Goal: Find specific page/section: Find specific page/section

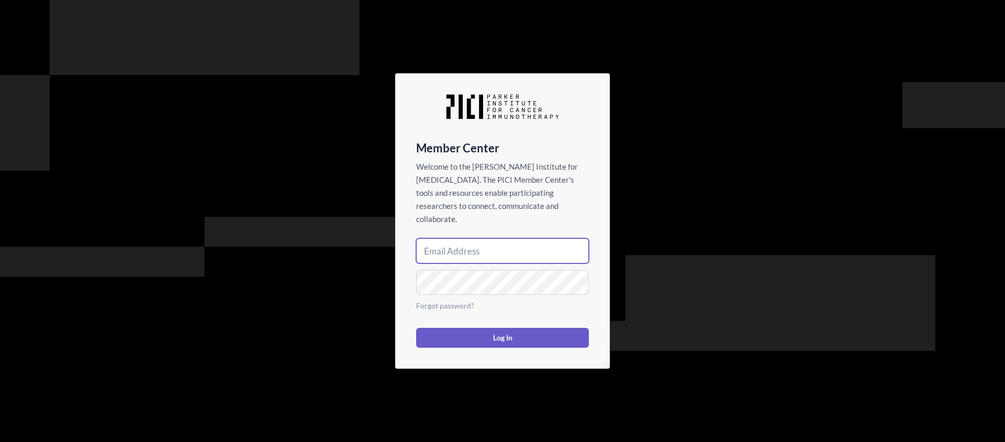
click at [449, 246] on input "email" at bounding box center [502, 250] width 173 height 25
type input "[DOMAIN_NAME][EMAIL_ADDRESS][DOMAIN_NAME]"
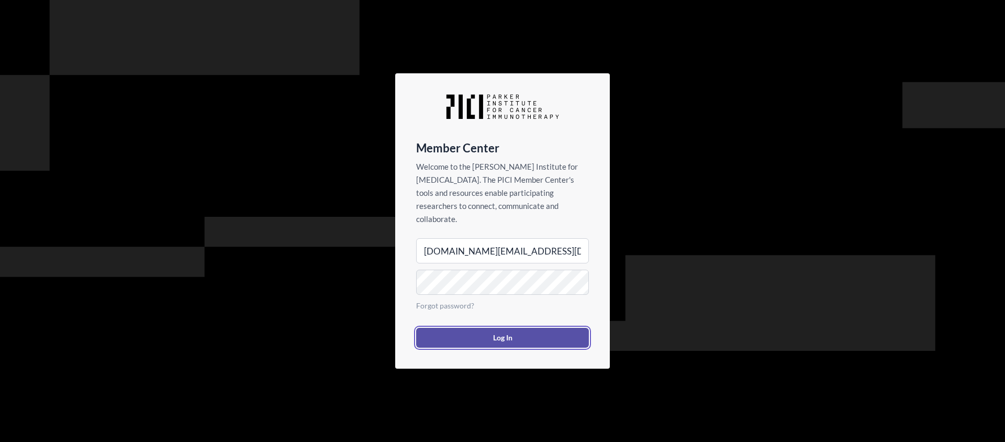
click at [498, 331] on button "Log In" at bounding box center [502, 338] width 173 height 20
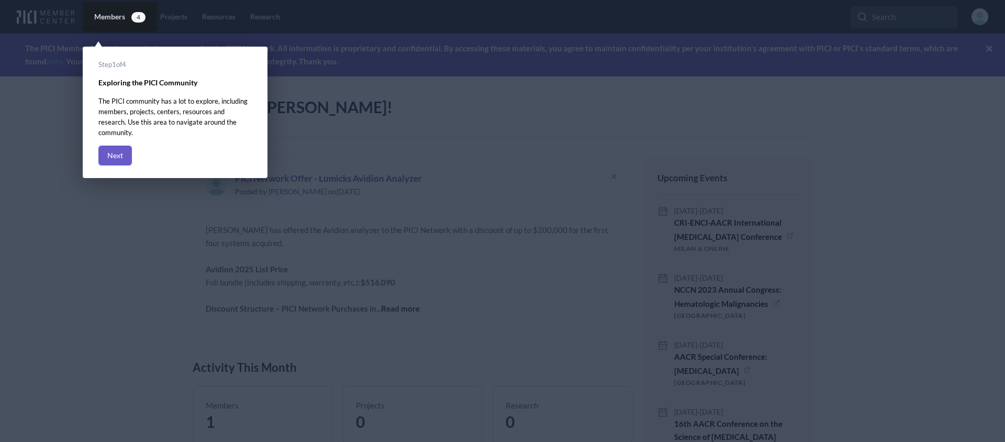
click at [58, 142] on rect at bounding box center [502, 221] width 1005 height 442
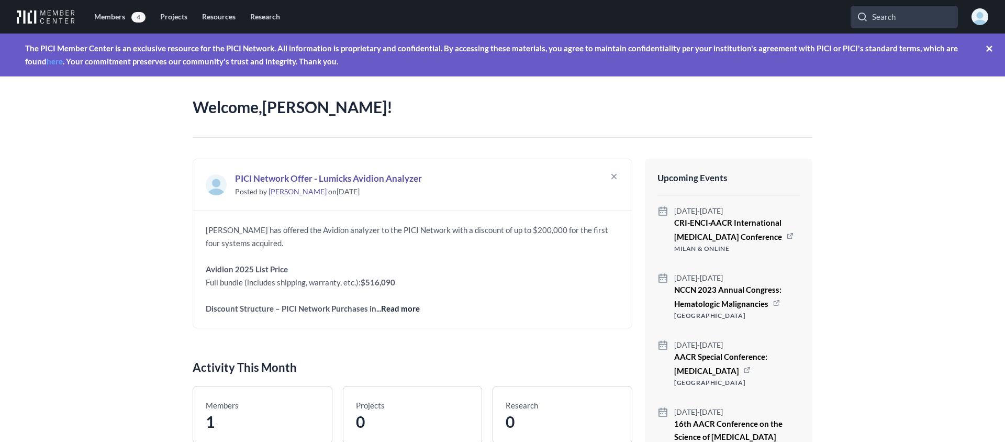
scroll to position [6, 0]
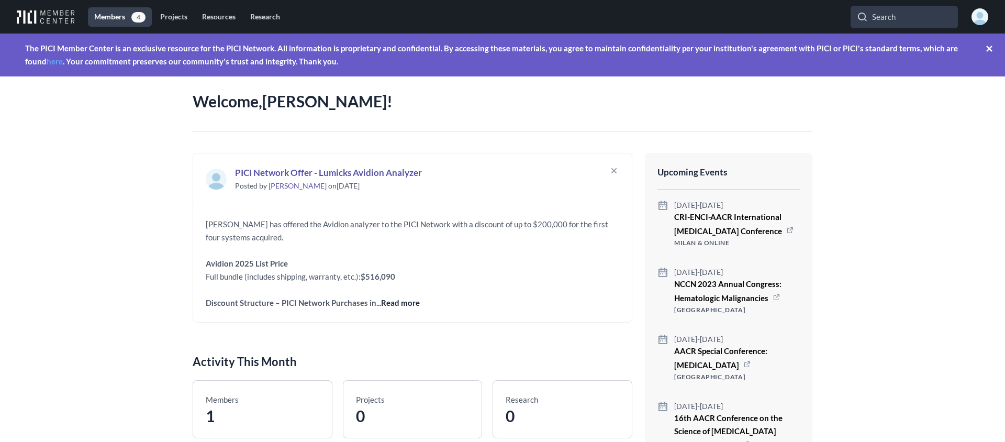
click at [113, 17] on link "Members 4" at bounding box center [120, 16] width 64 height 19
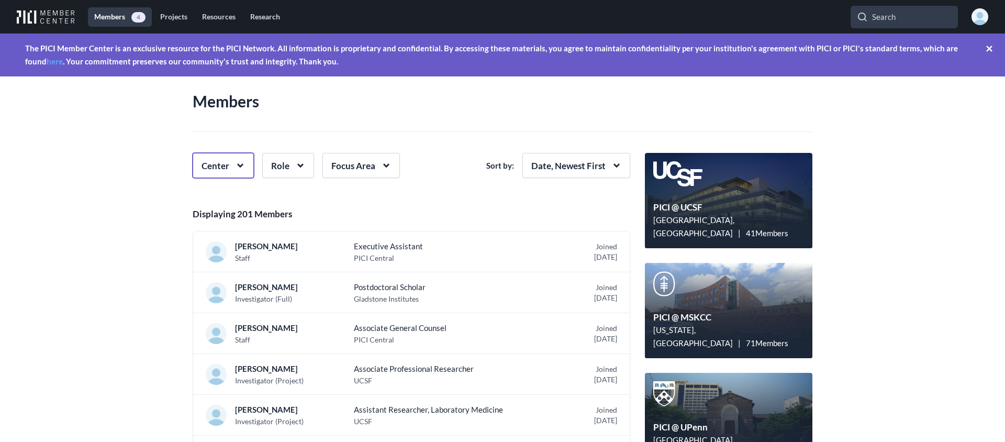
click at [244, 164] on icon "button" at bounding box center [240, 166] width 18 height 18
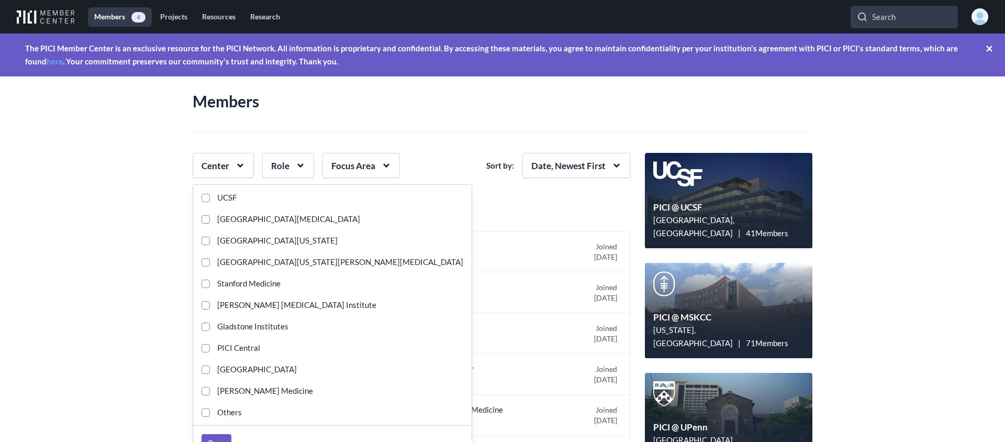
click at [238, 196] on label "UCSF" at bounding box center [332, 197] width 279 height 21
click at [210, 196] on input "UCSF" at bounding box center [206, 198] width 8 height 8
checkbox input "true"
click at [465, 108] on header "Members" at bounding box center [503, 101] width 620 height 61
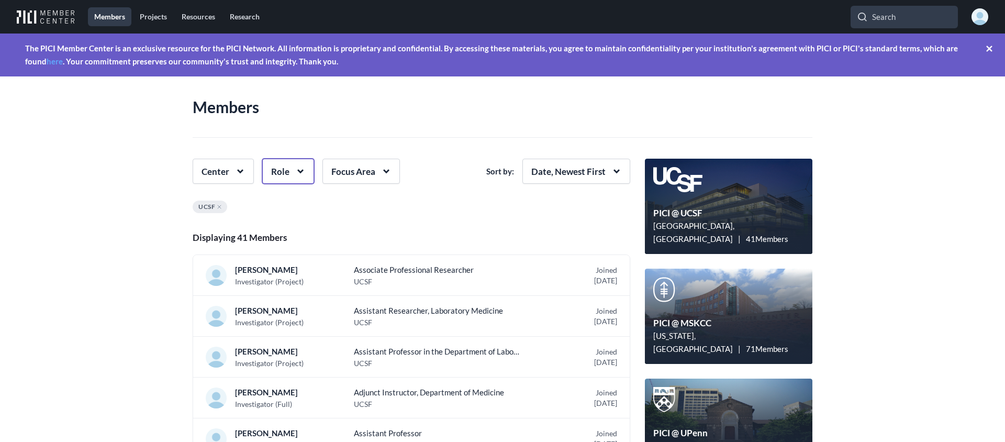
click at [292, 173] on icon "button" at bounding box center [301, 171] width 18 height 18
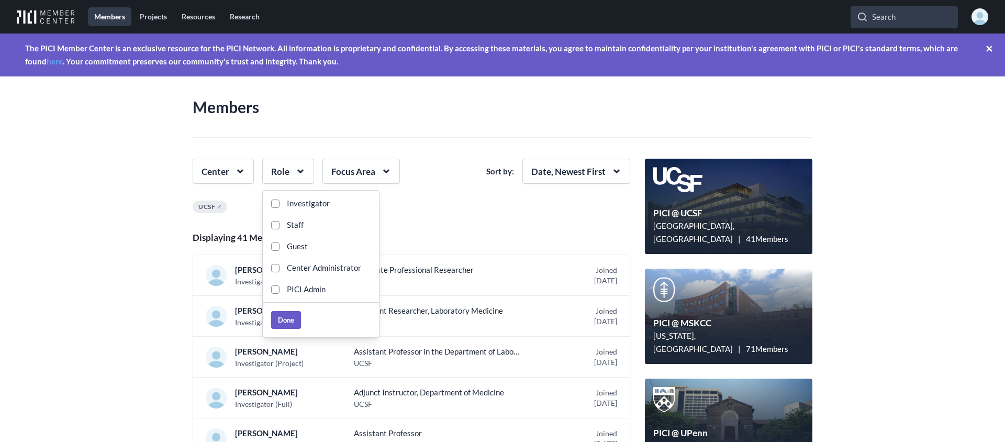
click at [302, 202] on span "Investigator" at bounding box center [305, 203] width 50 height 13
click at [280, 202] on input "Investigator" at bounding box center [275, 204] width 8 height 8
checkbox input "true"
click at [235, 174] on icon "button" at bounding box center [240, 171] width 18 height 18
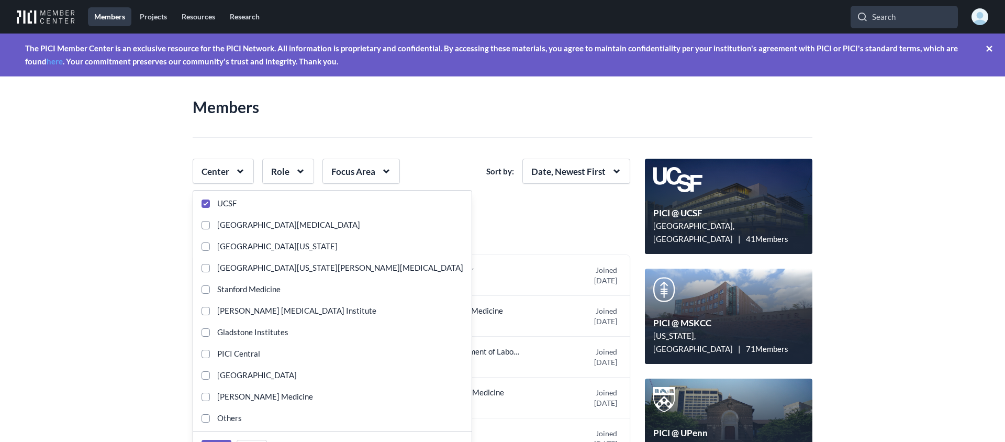
click at [257, 333] on span "Gladstone Institutes" at bounding box center [249, 332] width 79 height 13
click at [210, 333] on input "Gladstone Institutes" at bounding box center [206, 332] width 8 height 8
checkbox input "true"
click at [209, 204] on input "UCSF" at bounding box center [206, 204] width 8 height 8
checkbox input "false"
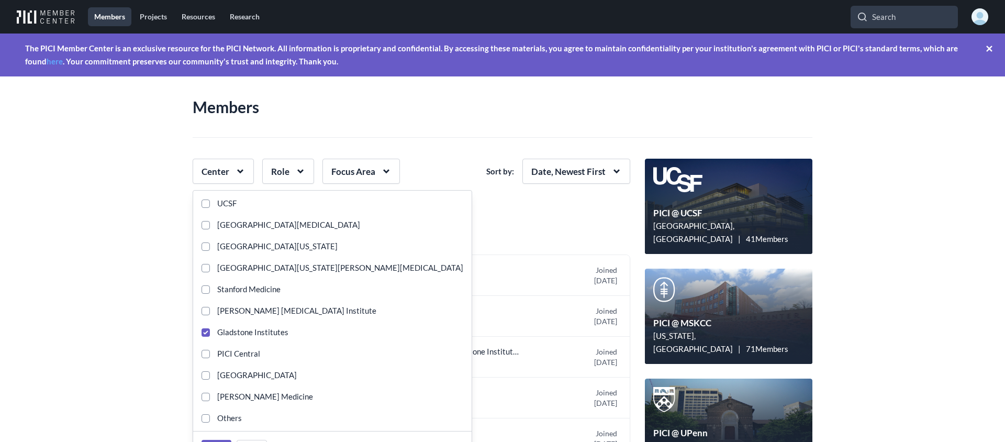
click at [114, 226] on section "Members center-ucsf Created with Sketch. PICI @ [GEOGRAPHIC_DATA], [GEOGRAPHIC_…" at bounding box center [502, 259] width 1005 height 366
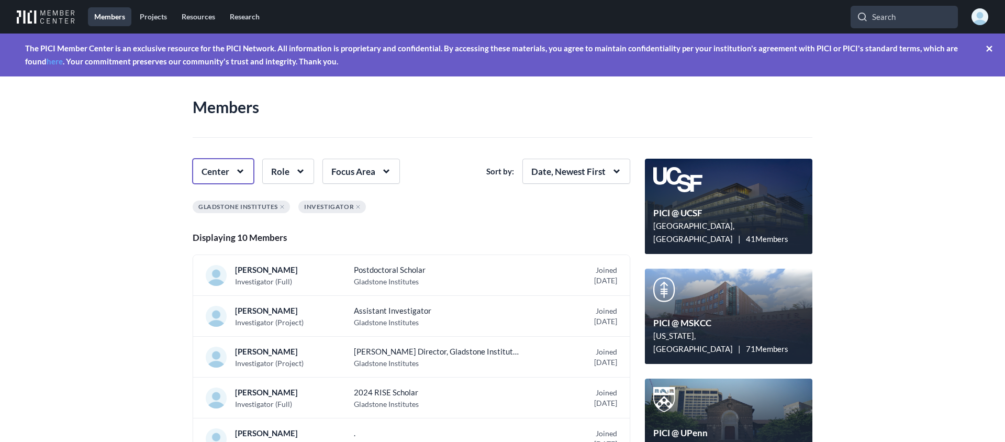
click at [243, 170] on icon "button" at bounding box center [240, 171] width 18 height 18
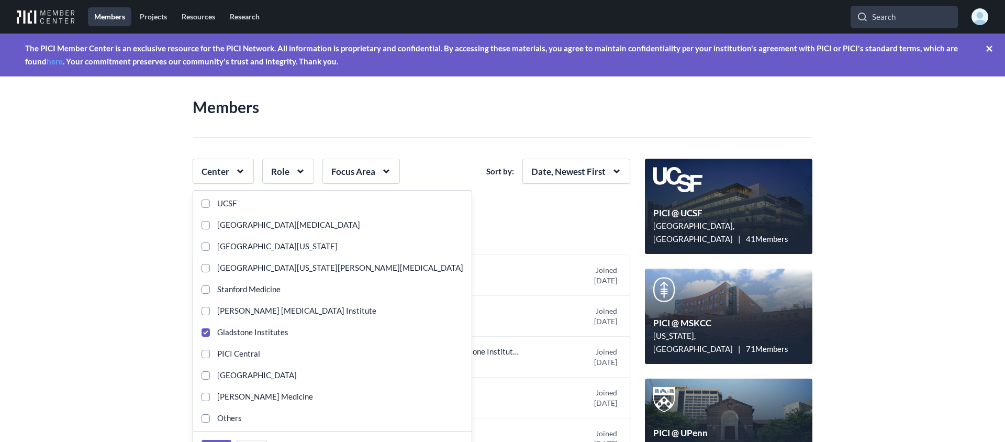
click at [235, 201] on span "UCSF" at bounding box center [223, 203] width 27 height 13
click at [210, 201] on input "UCSF" at bounding box center [206, 204] width 8 height 8
checkbox input "true"
click at [202, 227] on input "[GEOGRAPHIC_DATA][MEDICAL_DATA]" at bounding box center [206, 225] width 8 height 8
checkbox input "true"
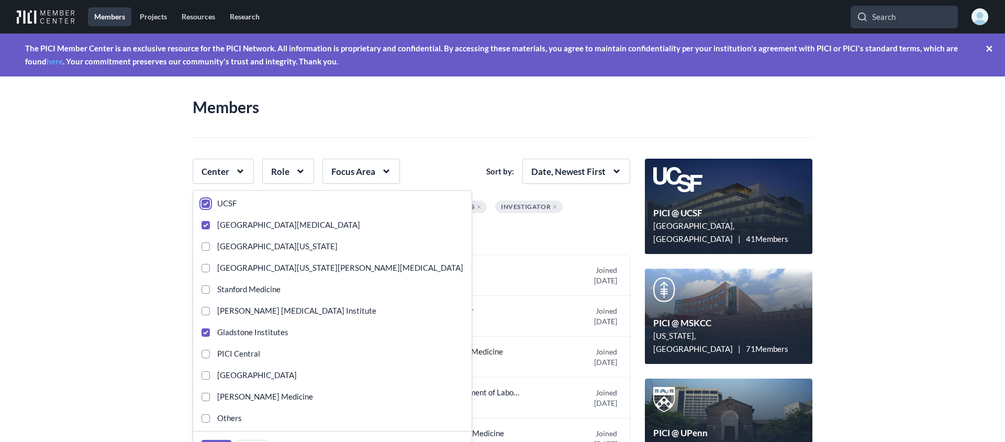
click at [208, 204] on input "UCSF" at bounding box center [206, 204] width 8 height 8
checkbox input "false"
click at [201, 337] on label "Gladstone Institutes" at bounding box center [332, 332] width 279 height 21
click at [202, 337] on input "Gladstone Institutes" at bounding box center [206, 332] width 8 height 8
checkbox input "false"
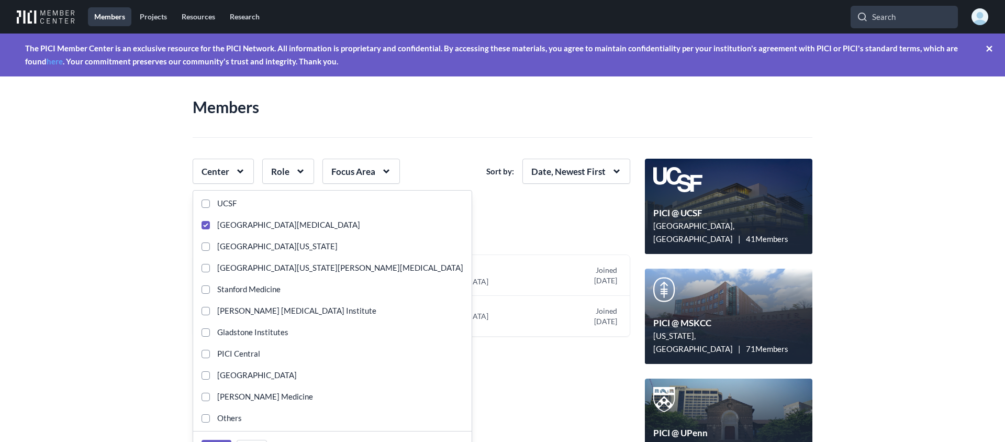
click at [528, 222] on section "Center Role Focus Area Sort by: Date, Newest First Memorial Sloan Kettering [ME…" at bounding box center [415, 201] width 445 height 85
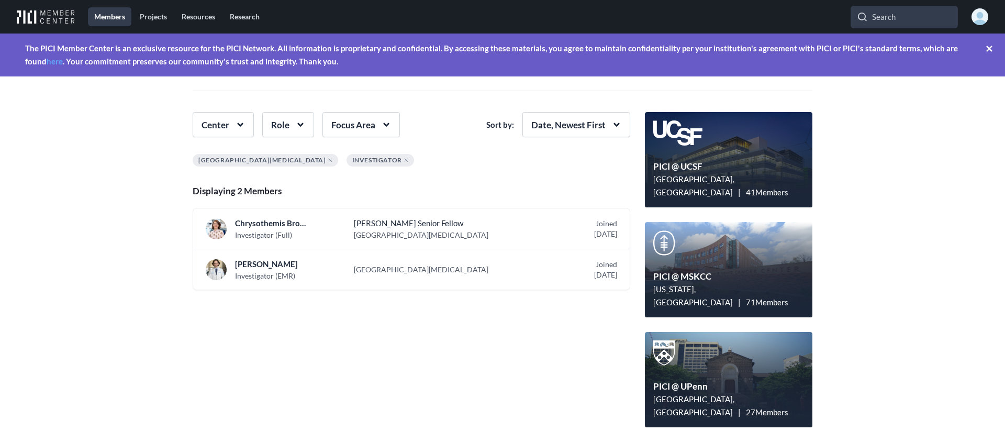
scroll to position [36, 0]
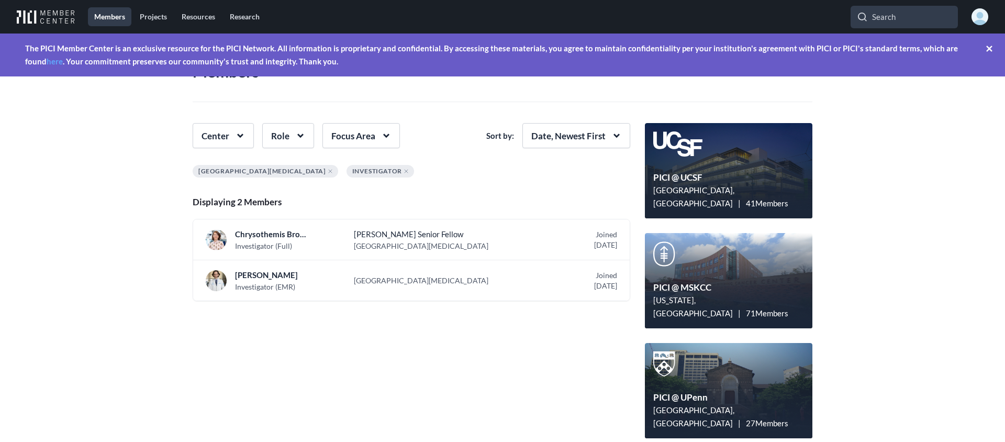
click at [408, 172] on icon at bounding box center [406, 171] width 3 height 3
click at [701, 294] on span "PICI @ MSKCC" at bounding box center [729, 287] width 151 height 13
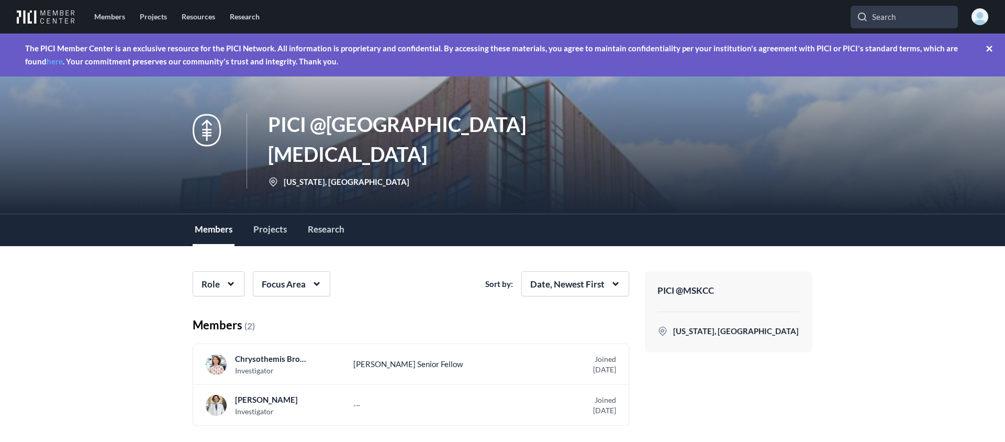
scroll to position [75, 0]
